Goal: Information Seeking & Learning: Compare options

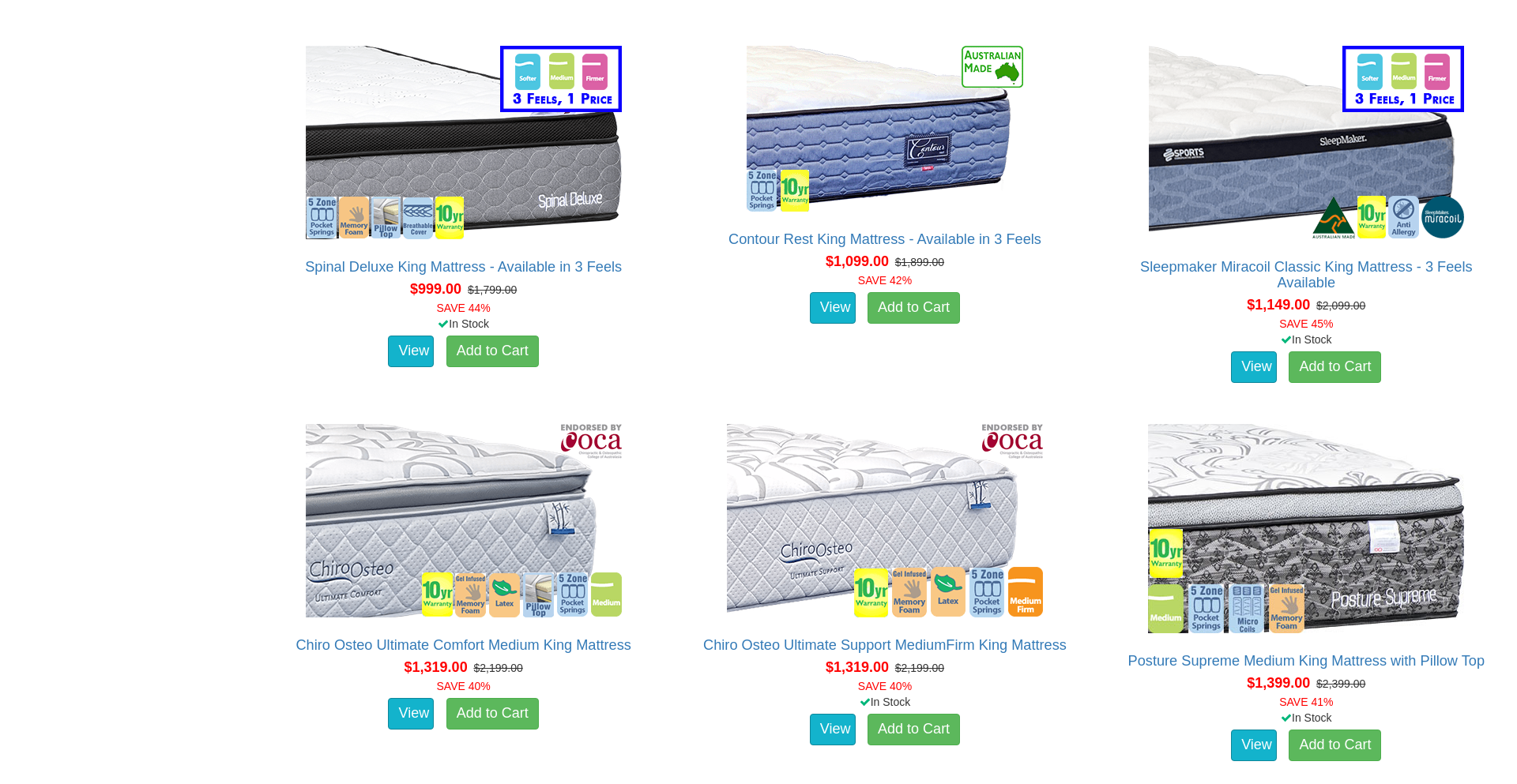
scroll to position [2148, 0]
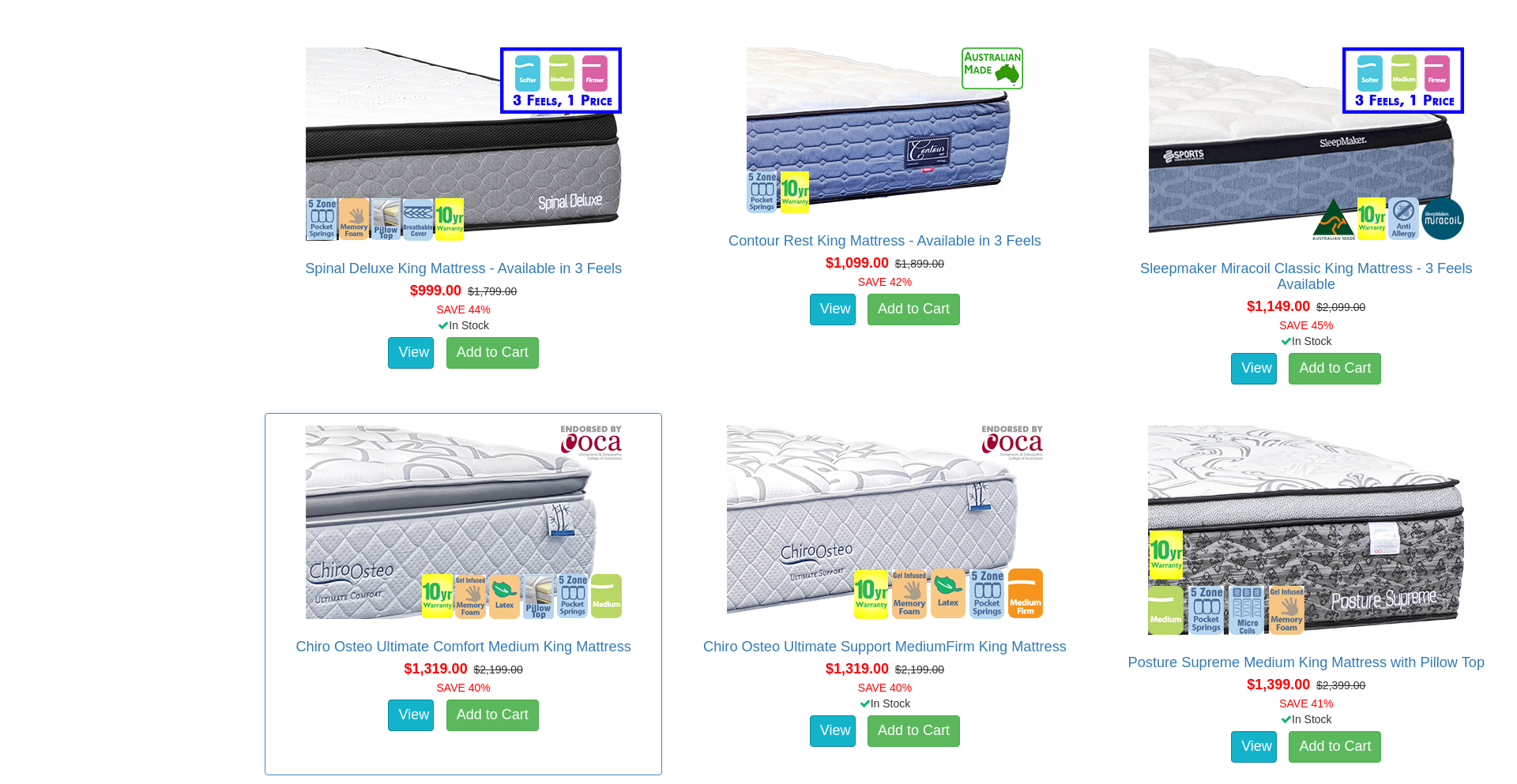
click at [619, 610] on div "Chiro Osteo Ultimate Comfort Medium King Mattress The Chiro Osteo Ultimate Comf…" at bounding box center [462, 594] width 397 height 362
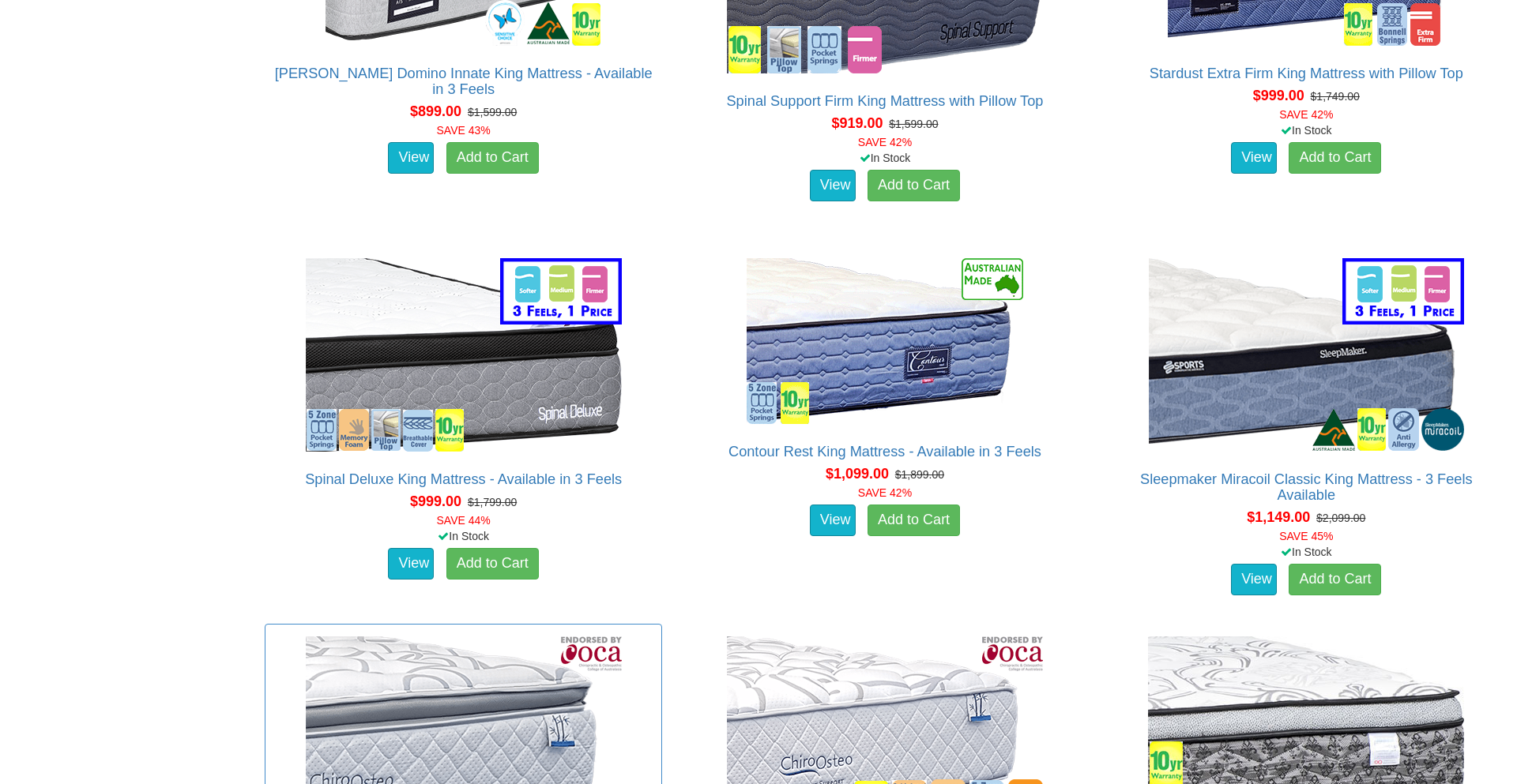
scroll to position [1896, 0]
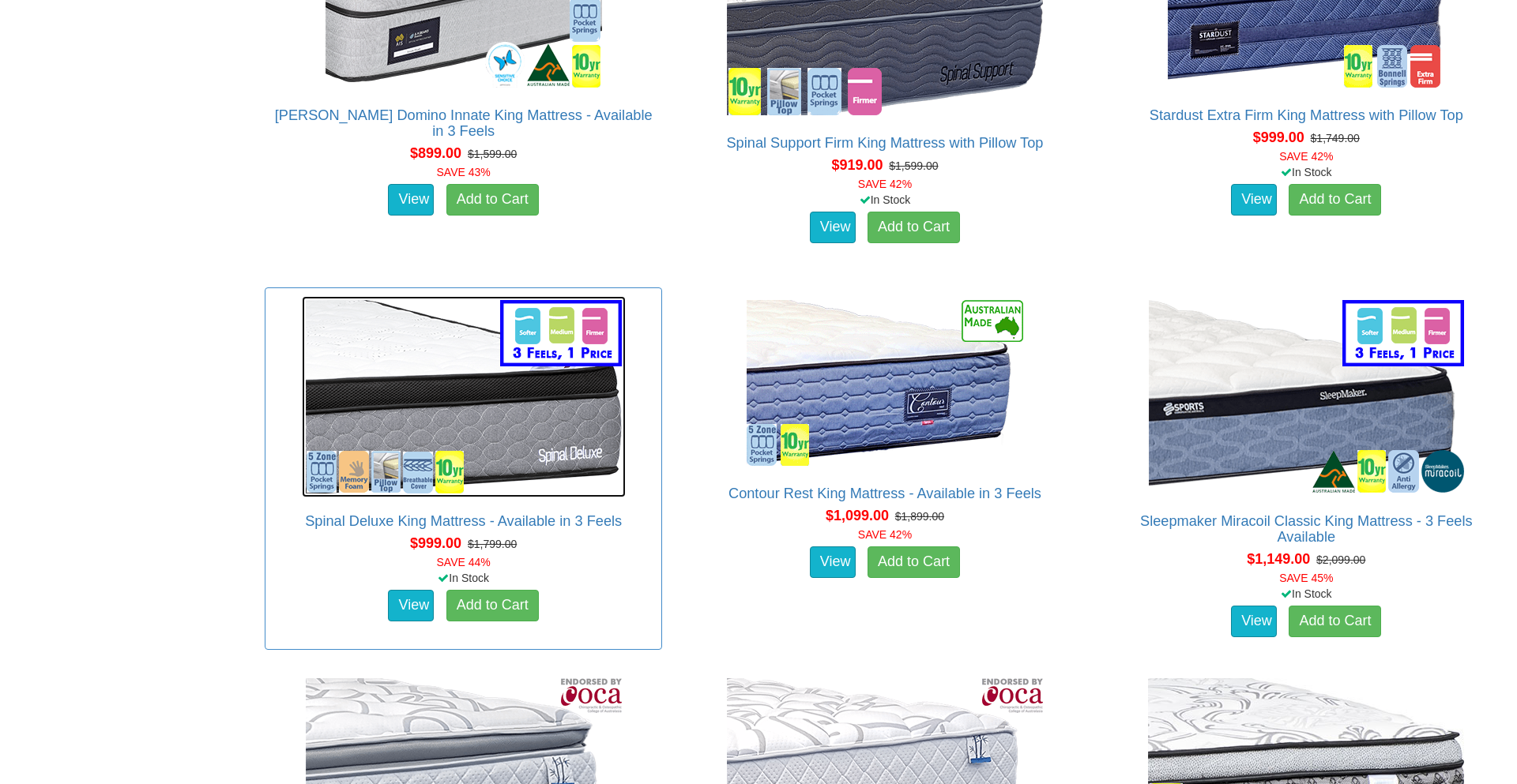
click at [450, 373] on img at bounding box center [463, 396] width 324 height 201
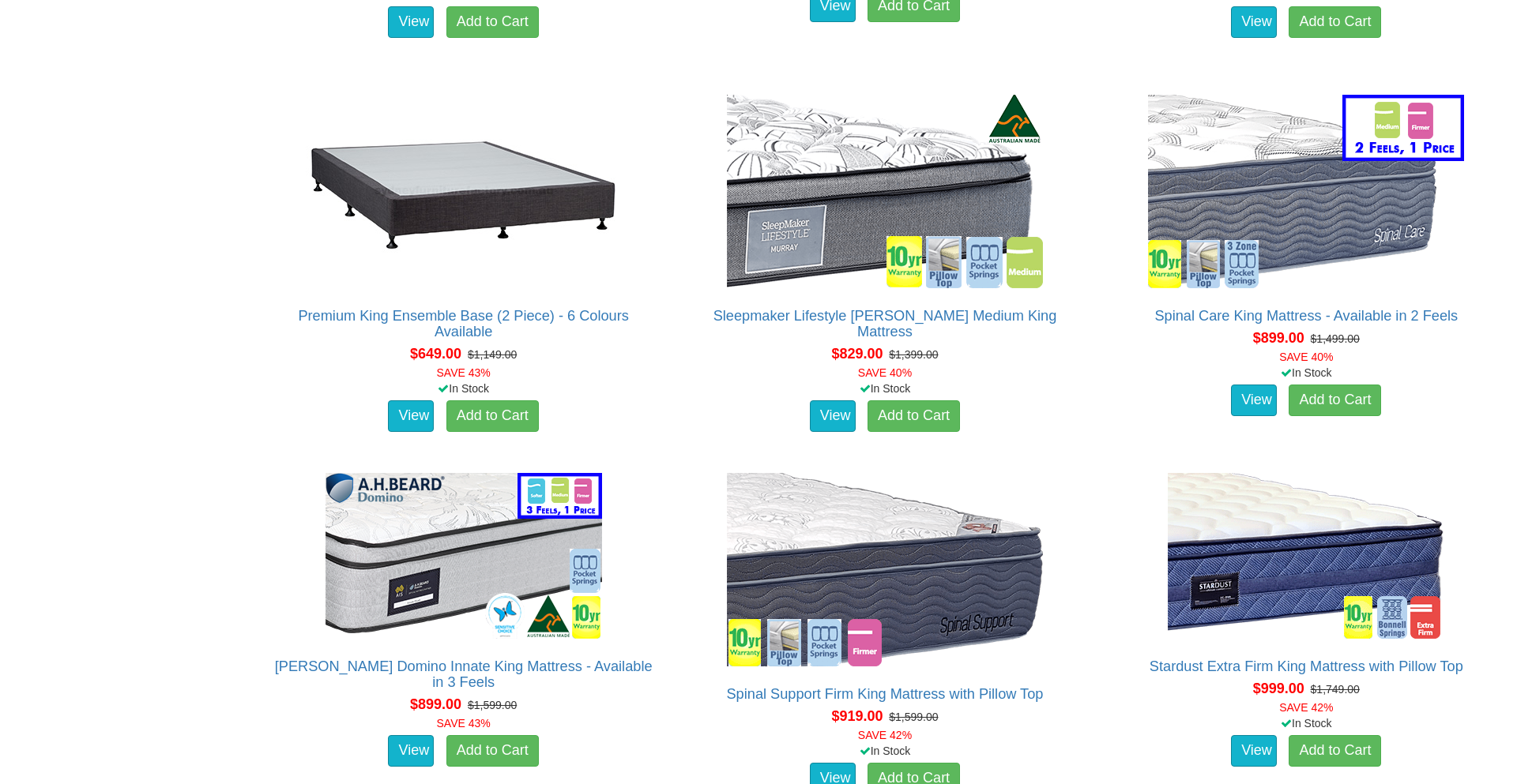
scroll to position [1326, 0]
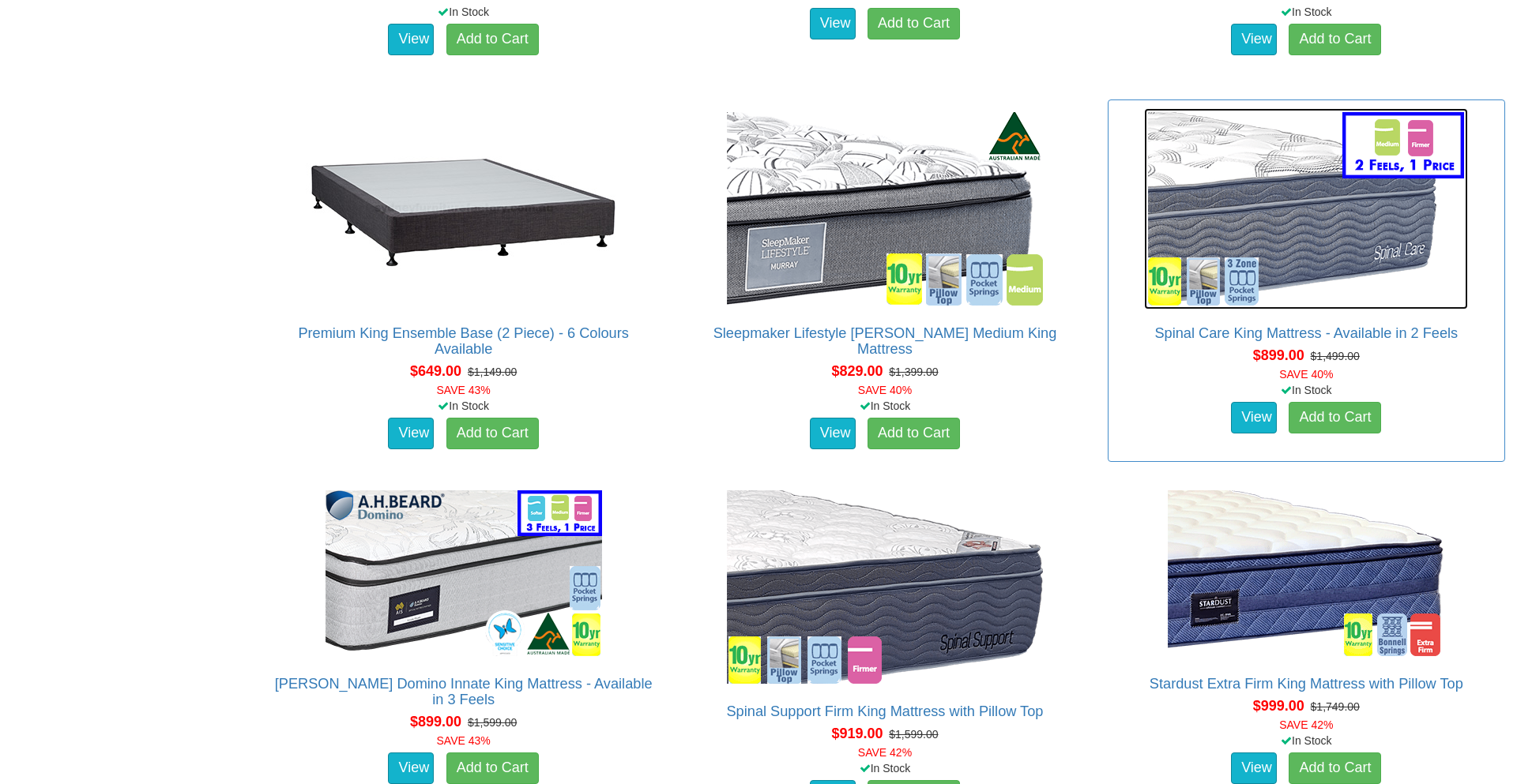
click at [1305, 167] on img at bounding box center [1305, 208] width 324 height 201
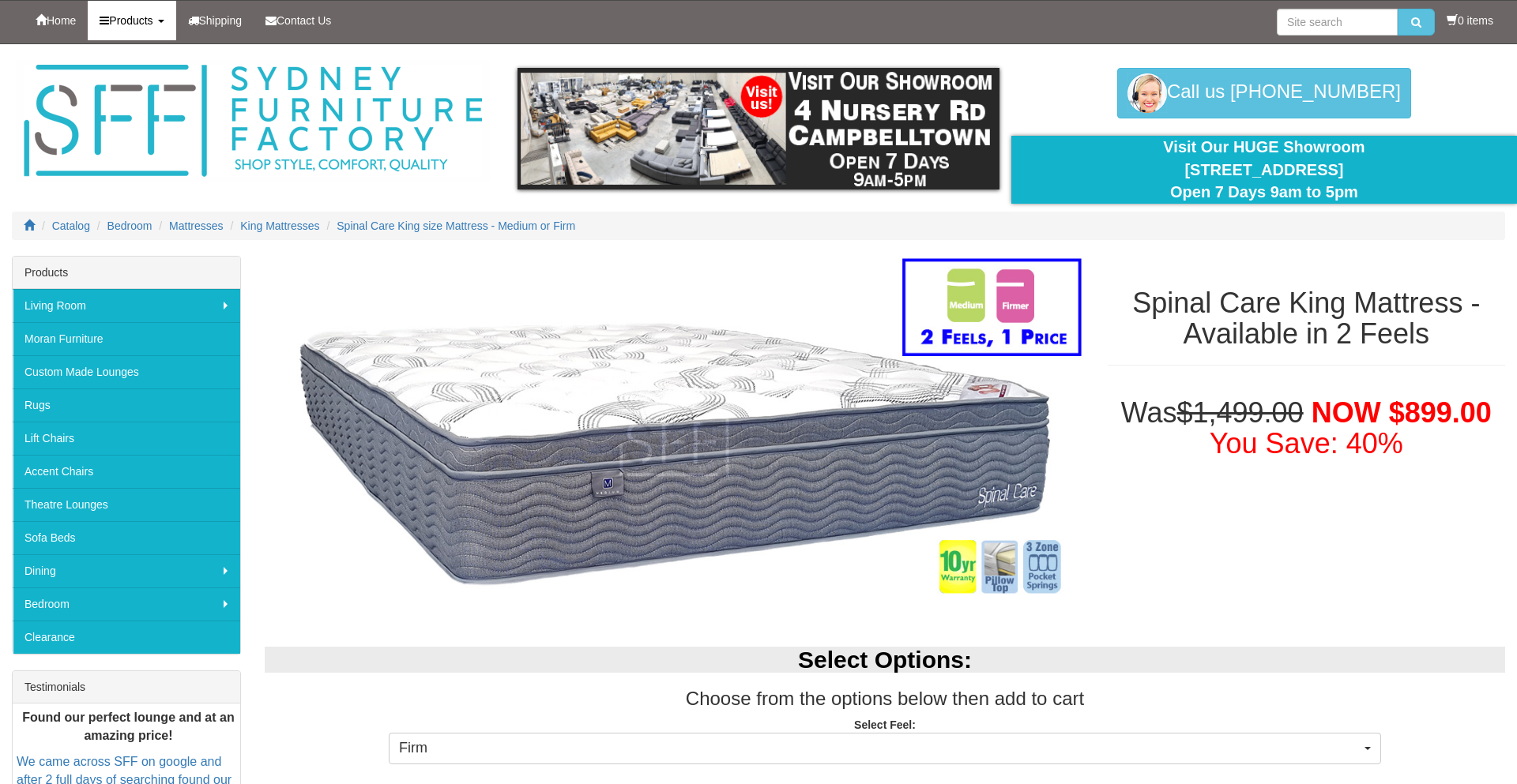
click at [129, 22] on span "Products" at bounding box center [131, 20] width 44 height 13
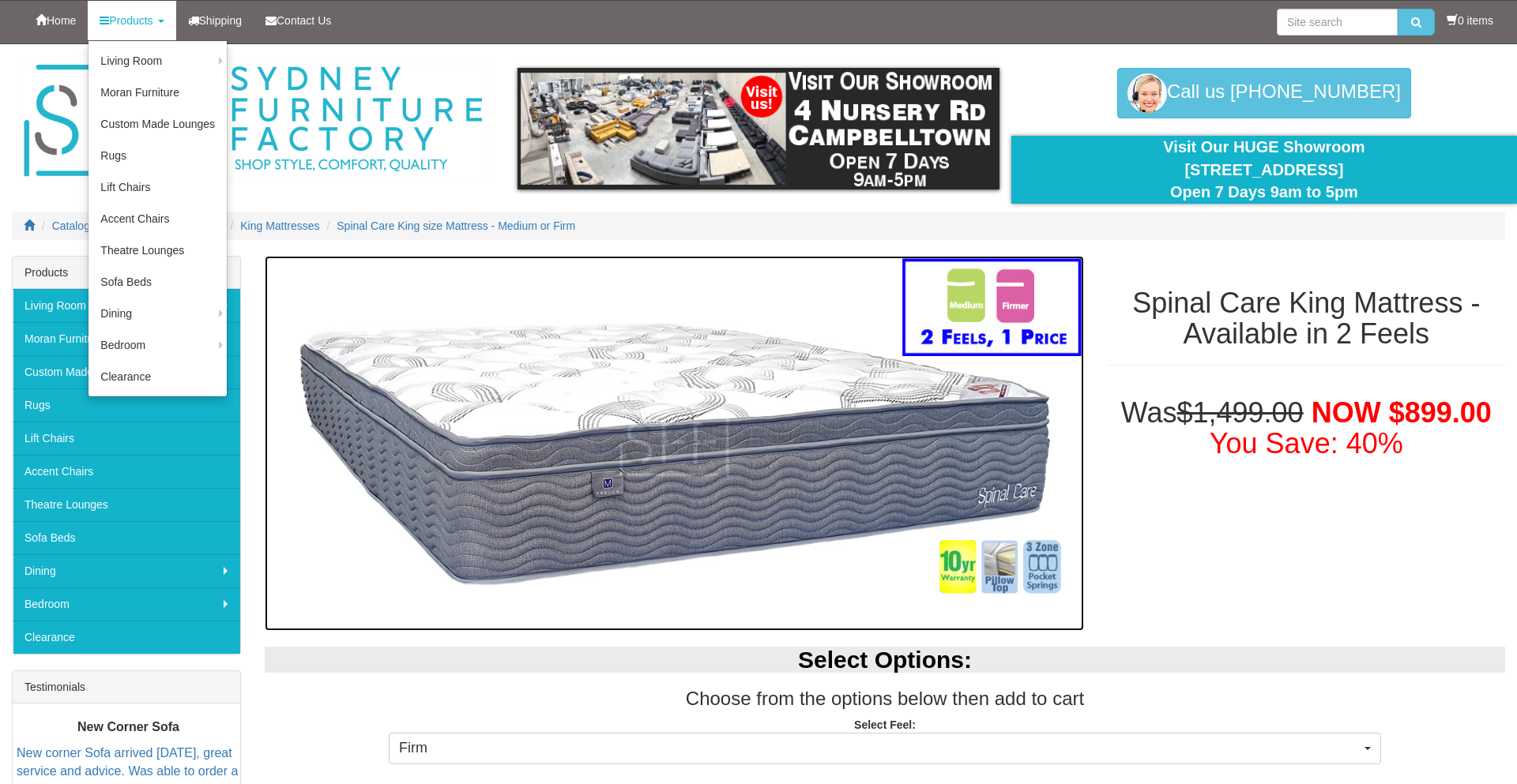
click at [375, 284] on img at bounding box center [673, 442] width 819 height 375
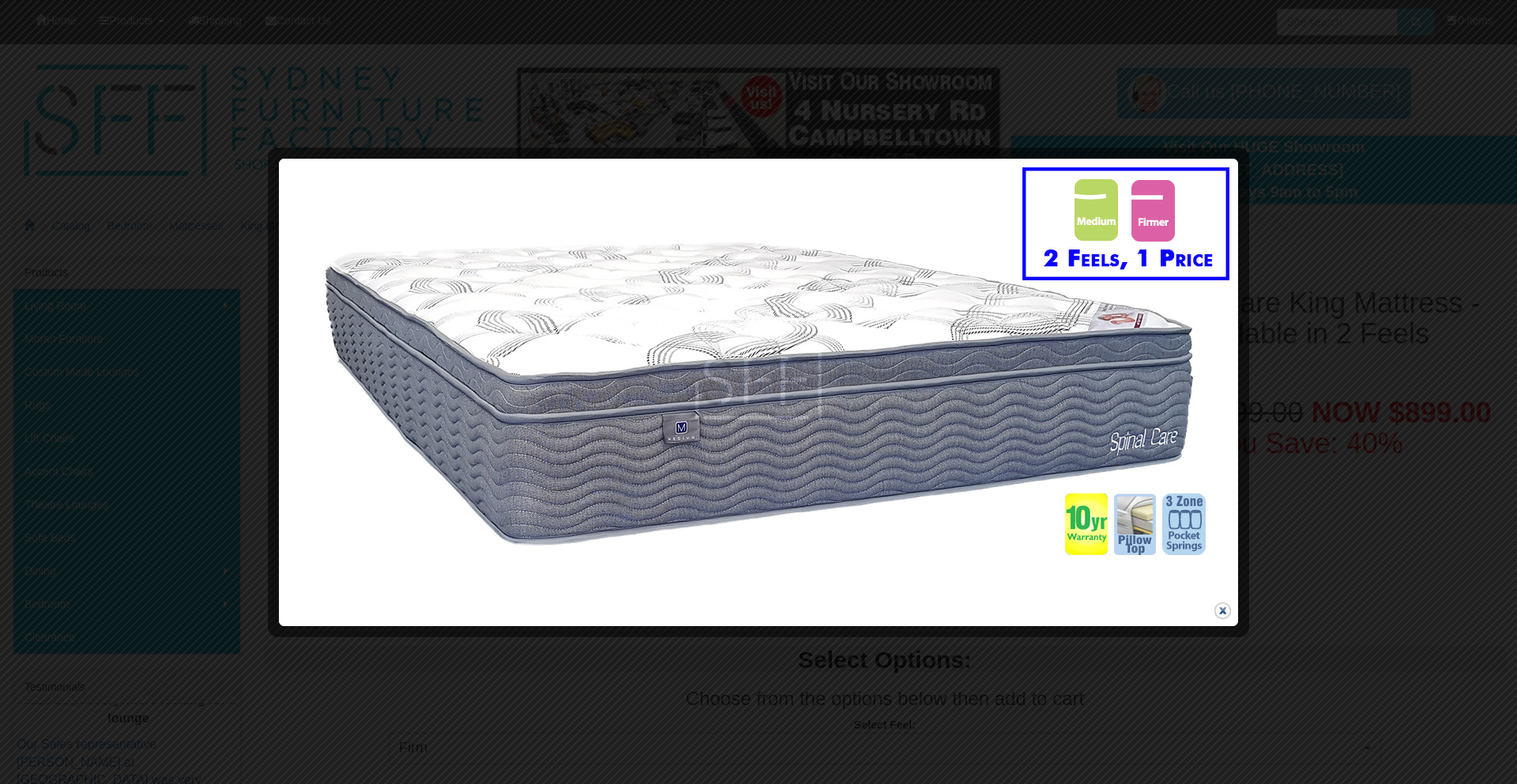
click at [1219, 613] on button "close" at bounding box center [1223, 611] width 20 height 20
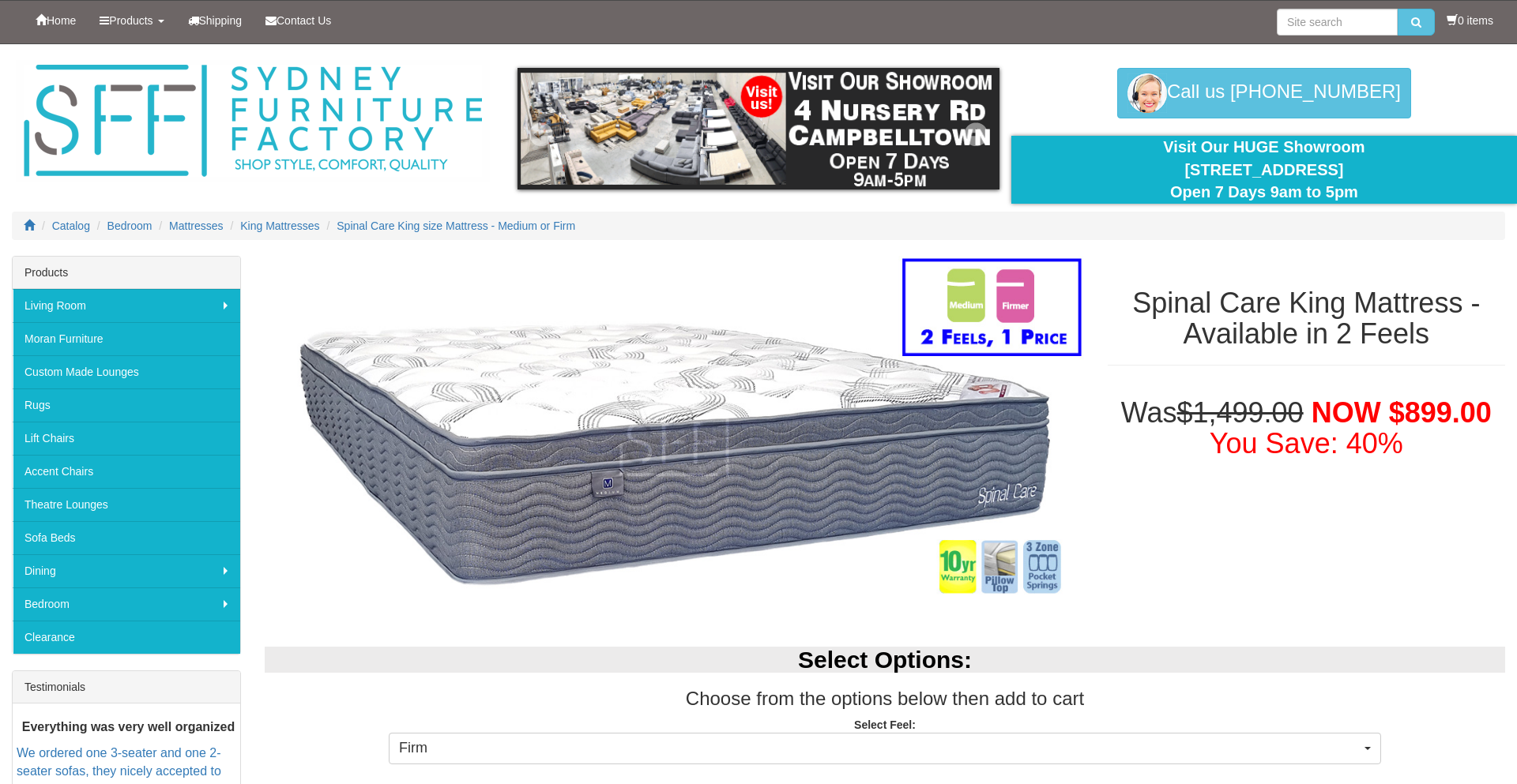
click at [792, 141] on img at bounding box center [758, 129] width 482 height 122
click at [61, 26] on span "Home" at bounding box center [61, 20] width 30 height 13
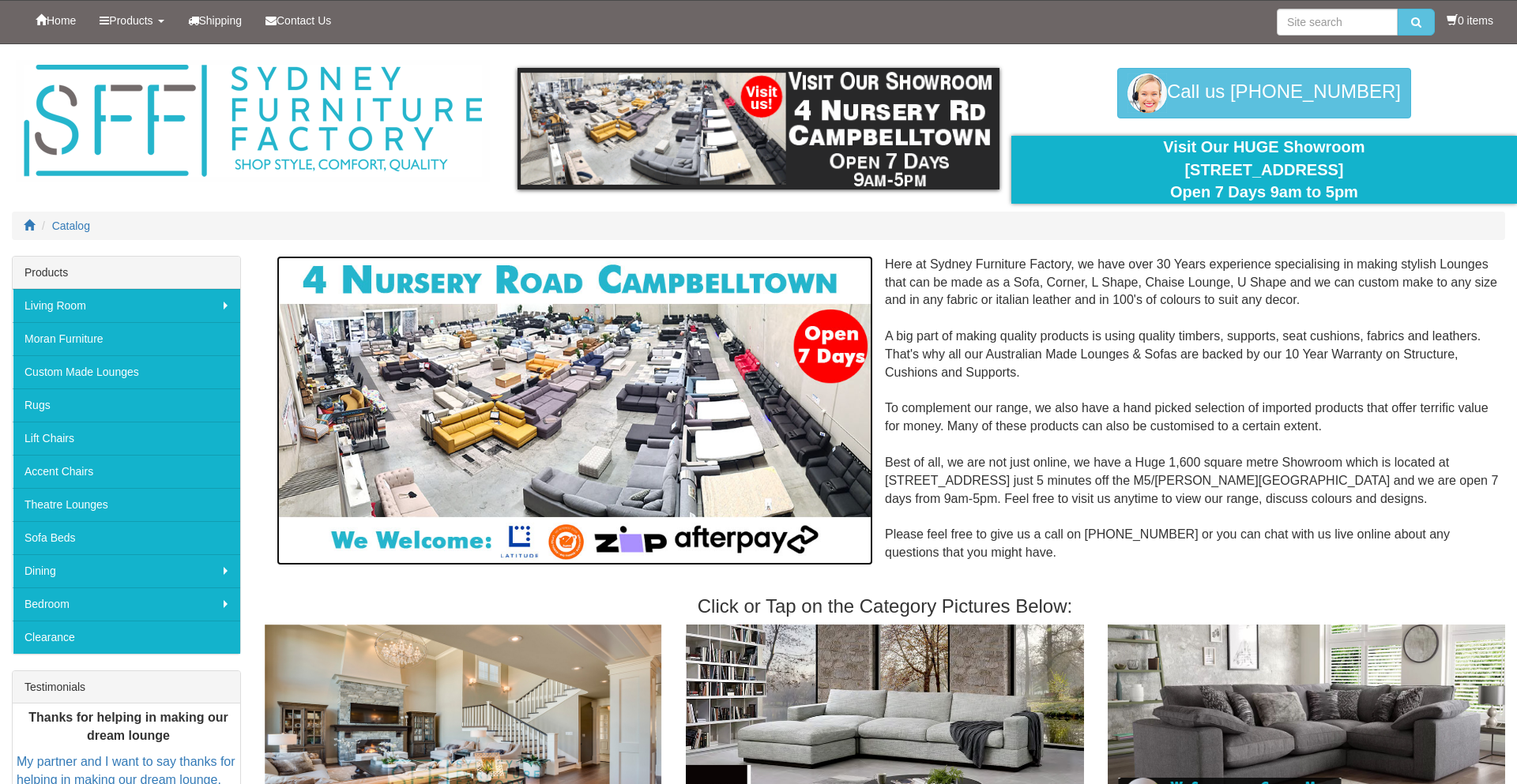
click at [702, 445] on img at bounding box center [574, 411] width 596 height 311
